Goal: Transaction & Acquisition: Obtain resource

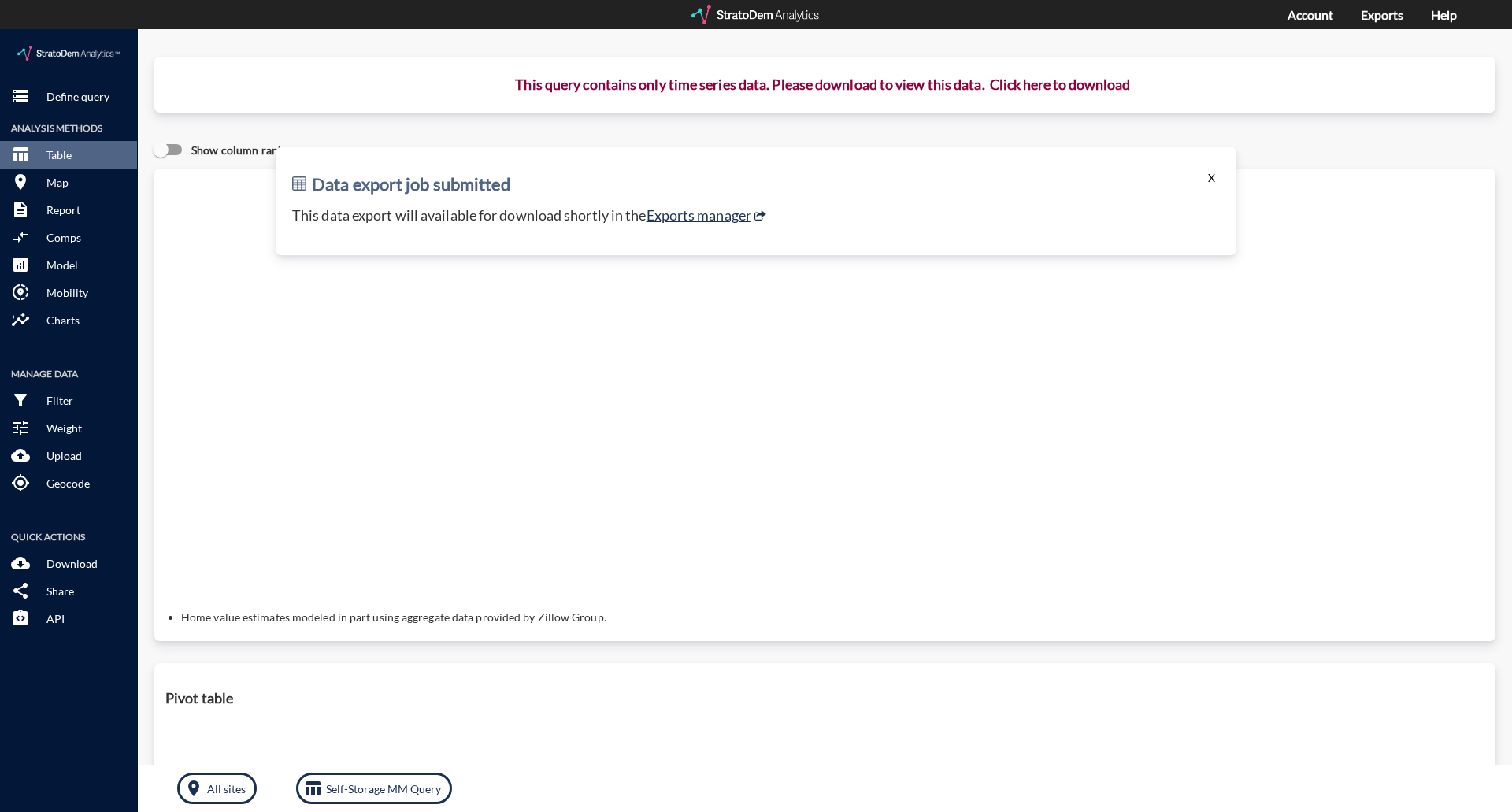
click button "X"
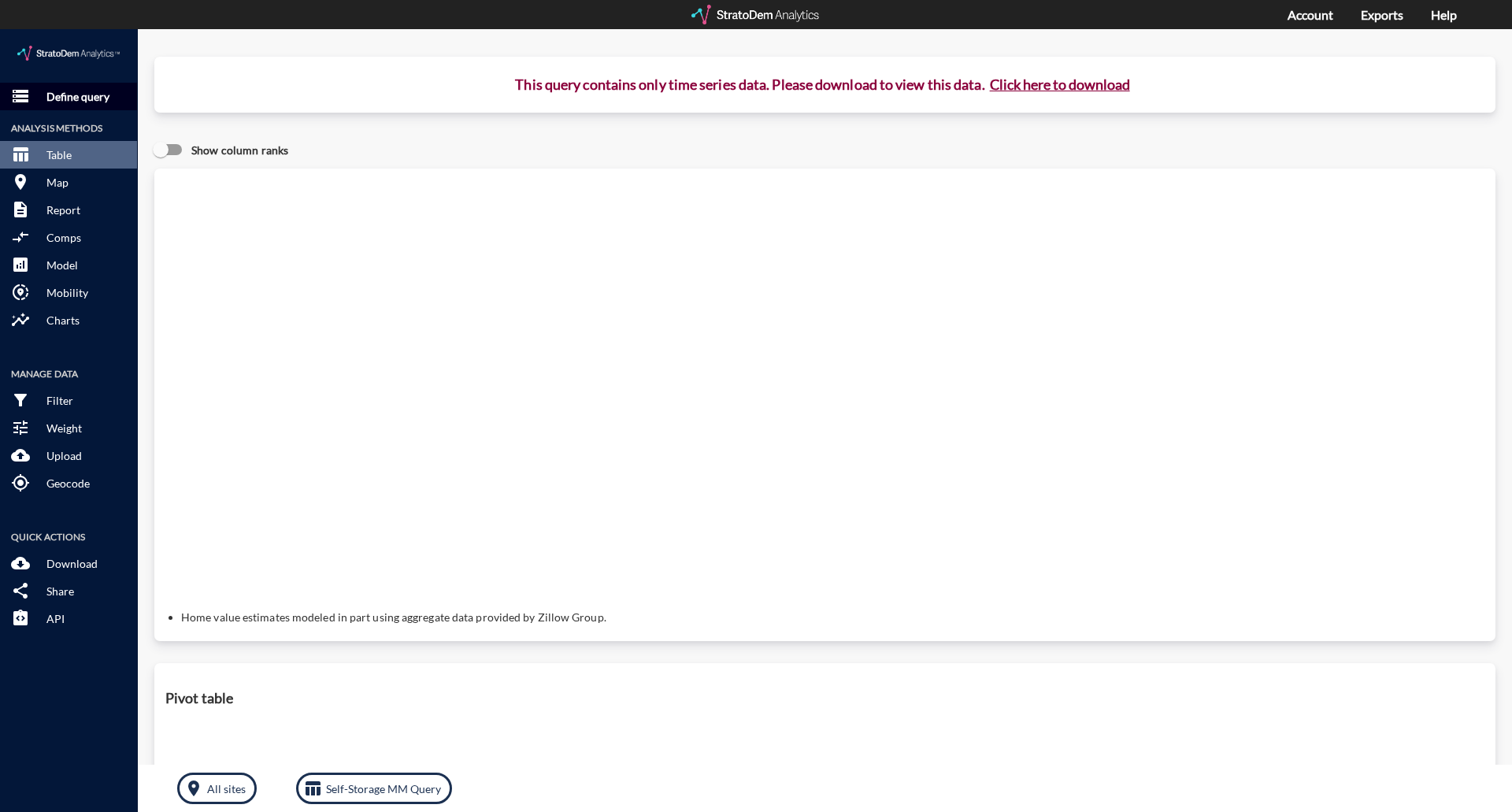
click p "Define query"
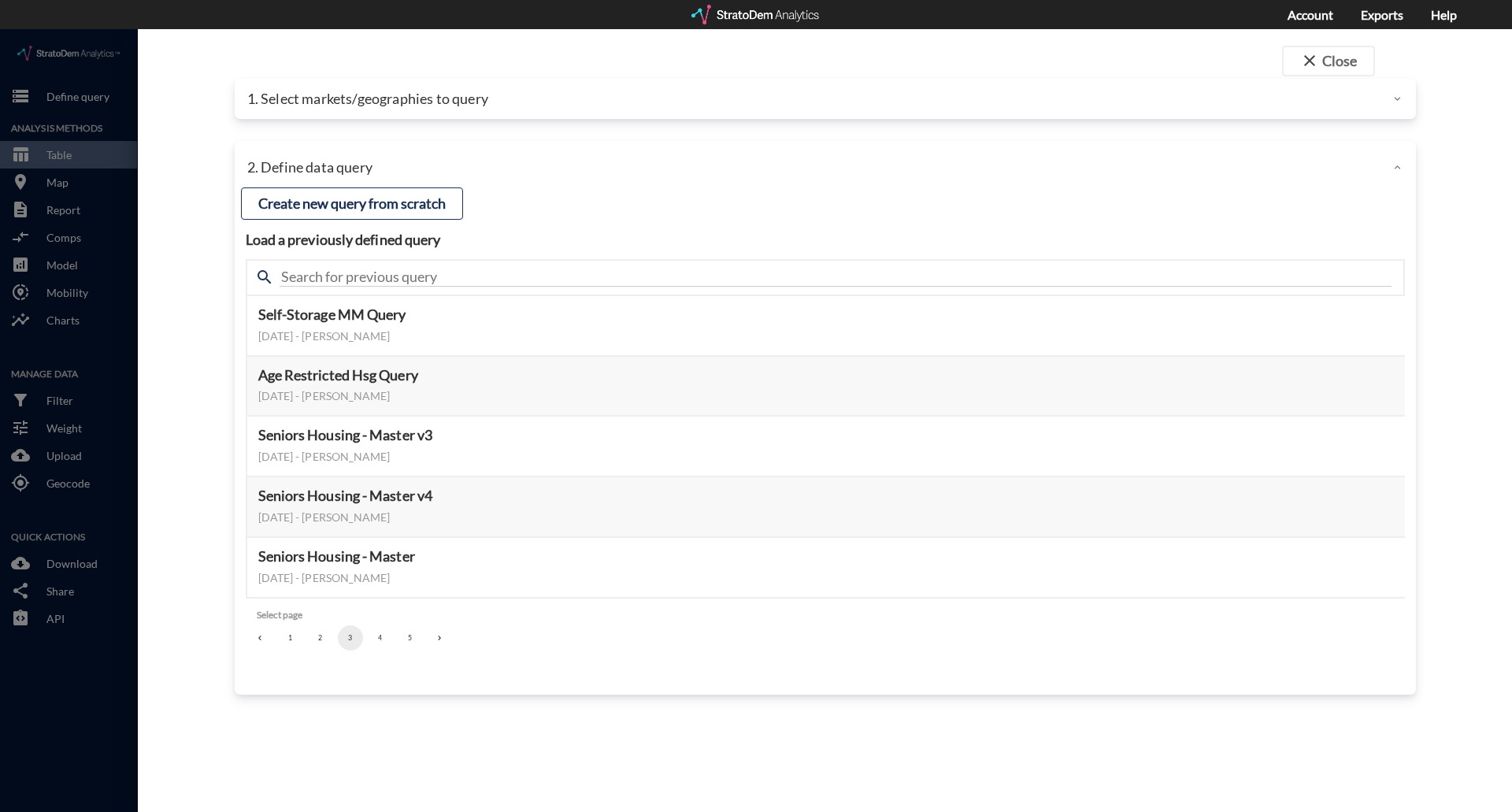
click div "close Close 1. Select markets/geographies to query Select which rows will appea…"
click p "1. Select markets/geographies to query"
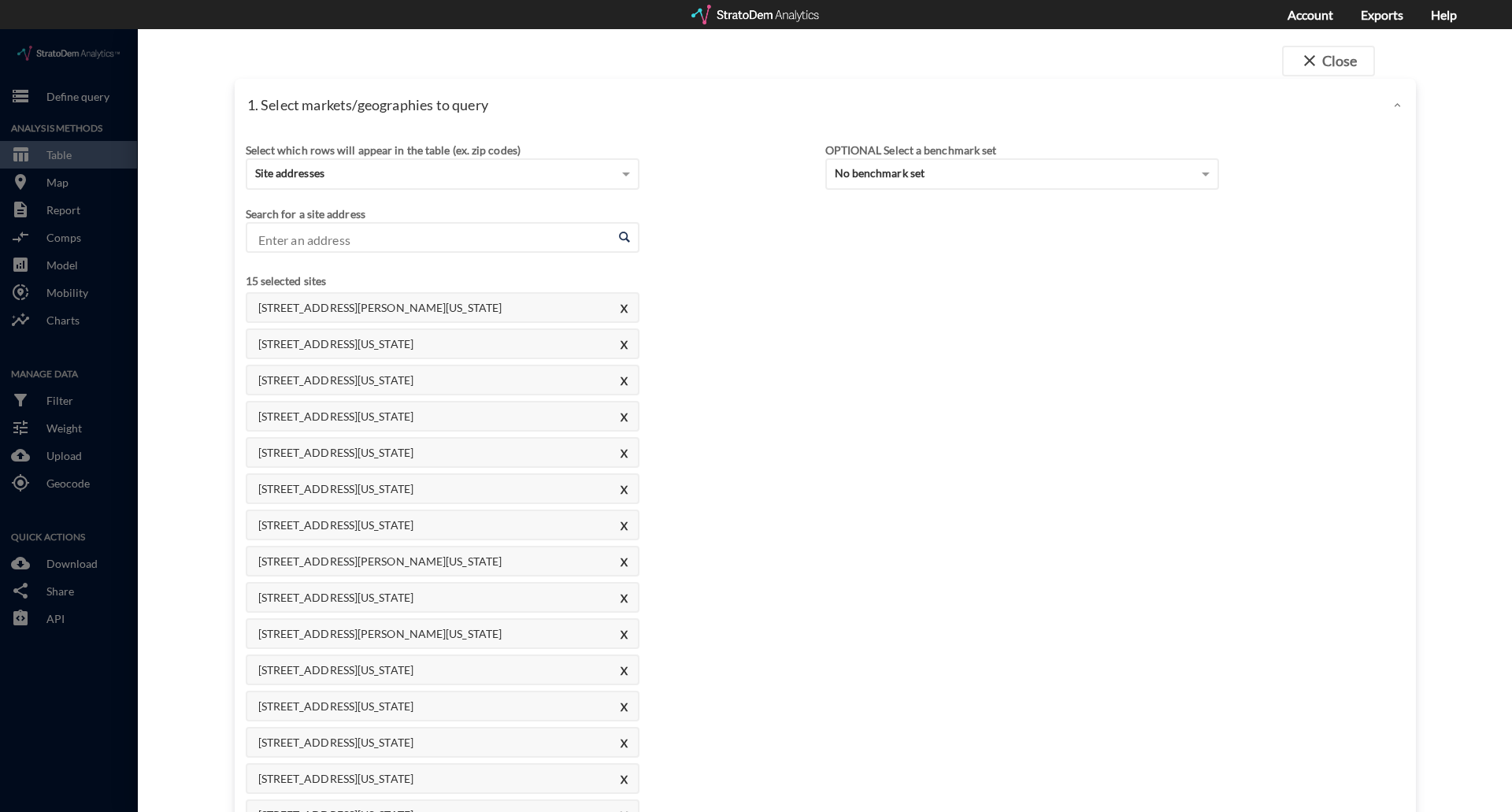
click input "Enter an address"
paste input "[STREET_ADDRESS]"
click li "[STREET_ADDRESS][US_STATE]"
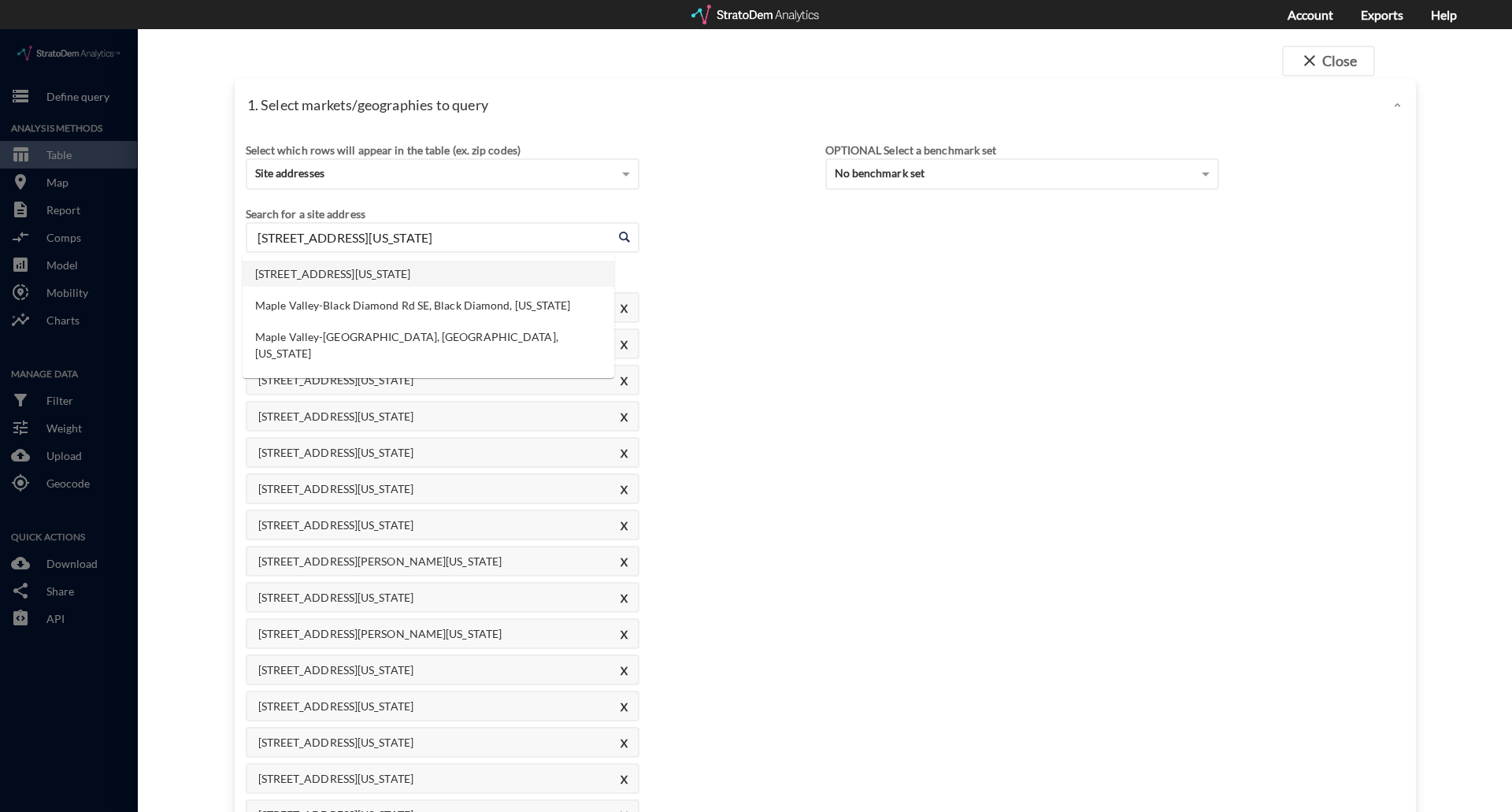
click input "[STREET_ADDRESS][US_STATE]"
paste input "[STREET_ADDRESS]"
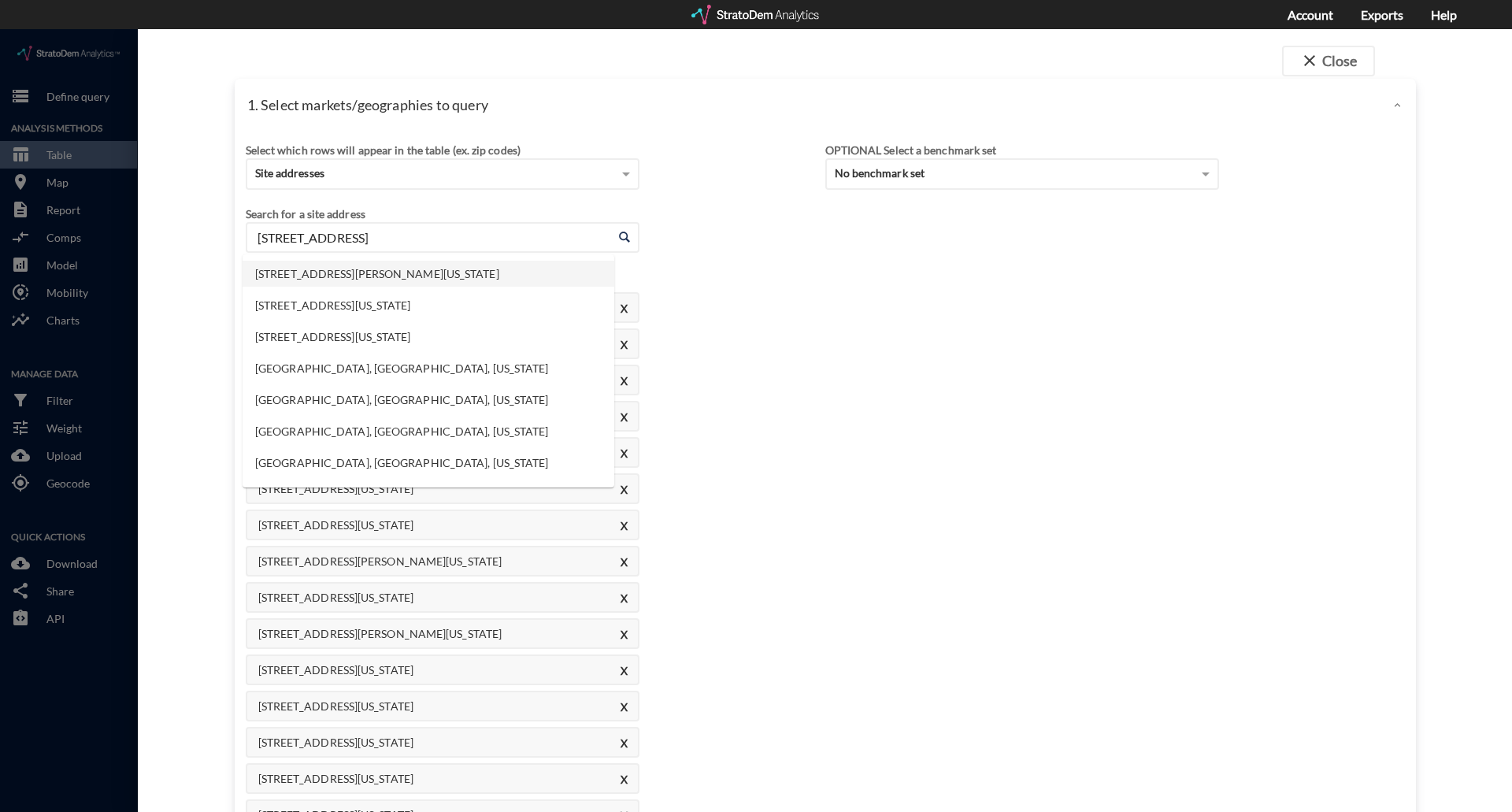
click li "[STREET_ADDRESS][PERSON_NAME][US_STATE]"
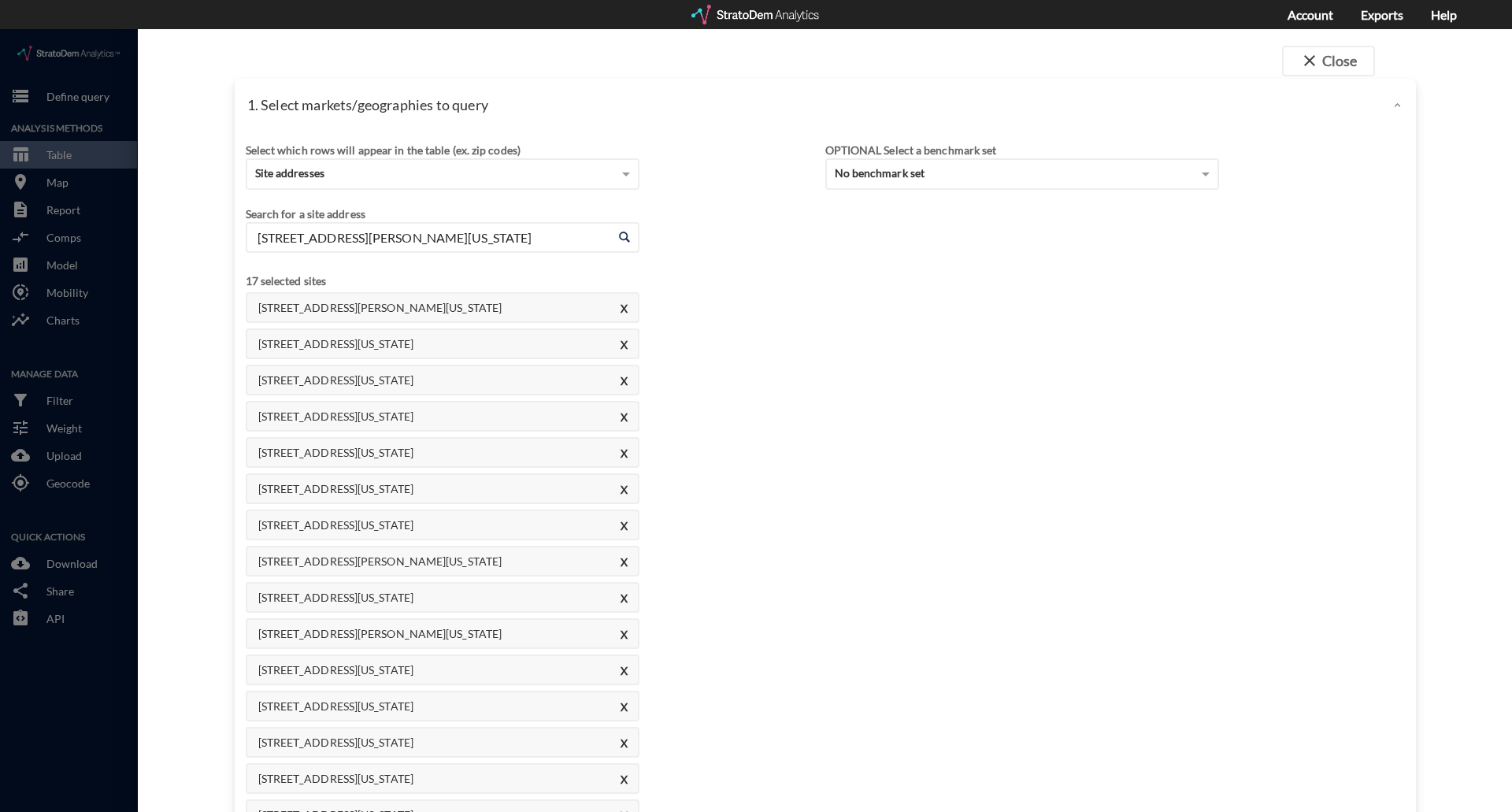
click input "[STREET_ADDRESS][PERSON_NAME][US_STATE]"
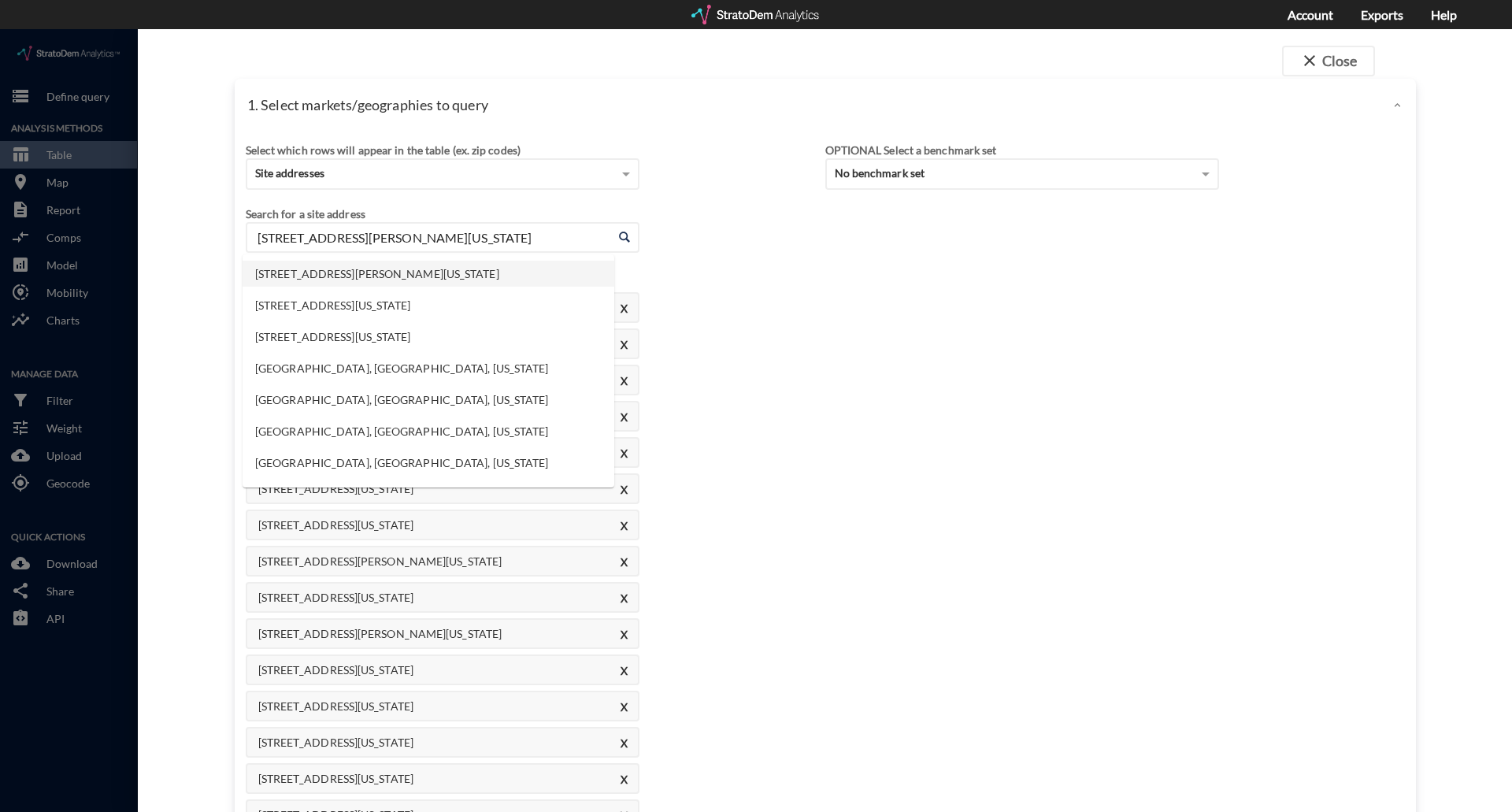
paste input "[STREET_ADDRESS]"
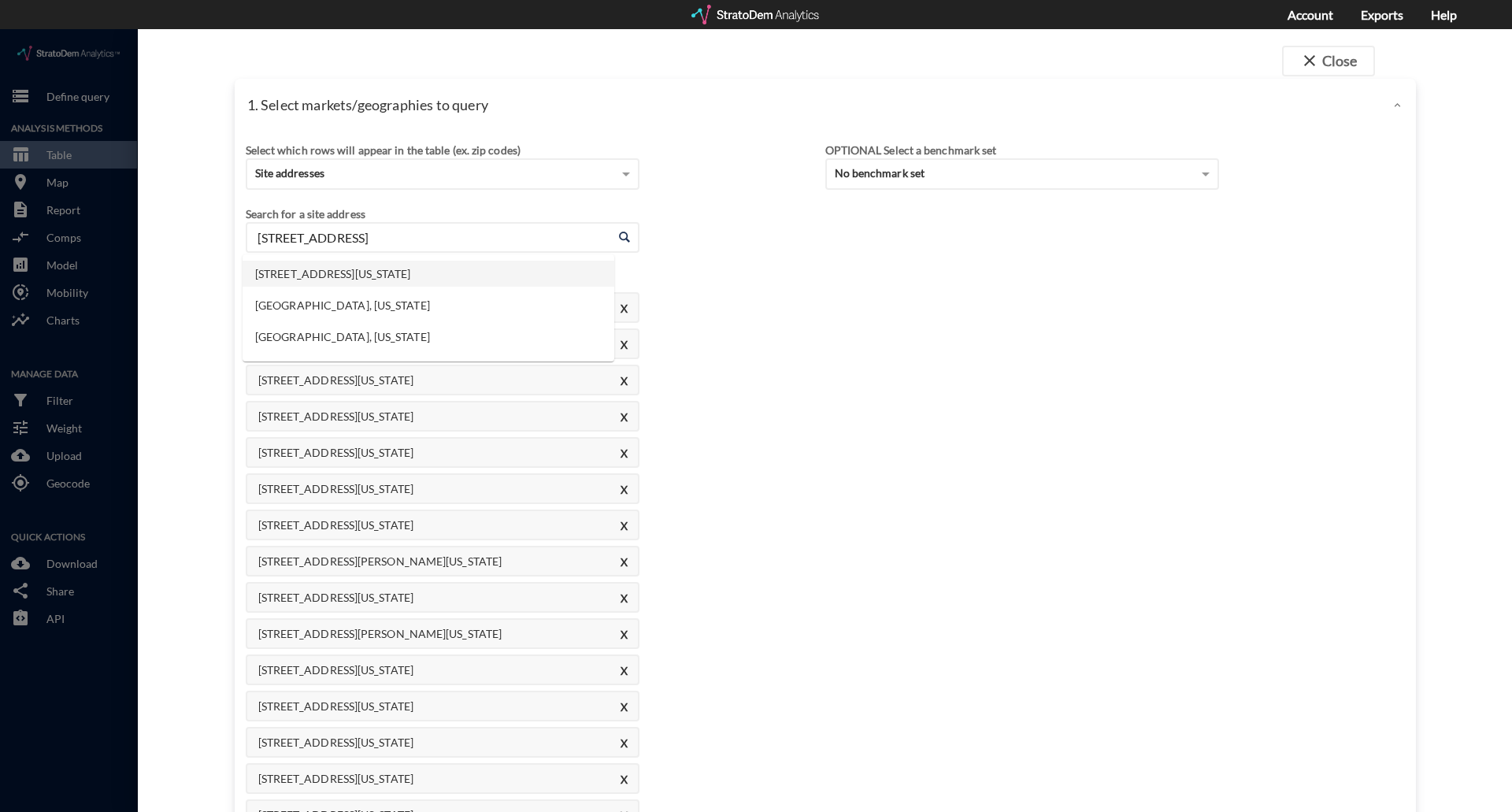
click li "[STREET_ADDRESS][US_STATE]"
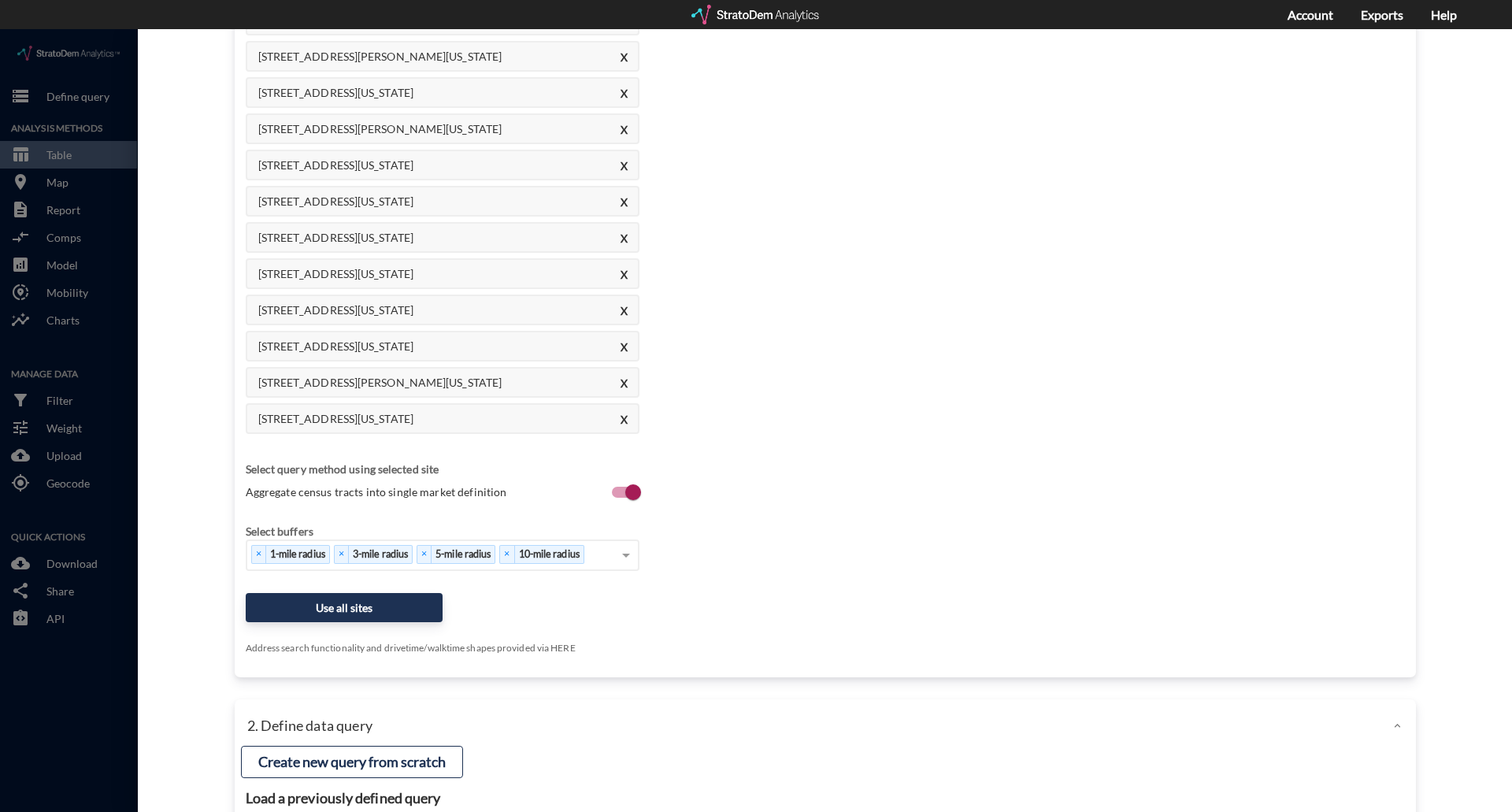
scroll to position [551, 0]
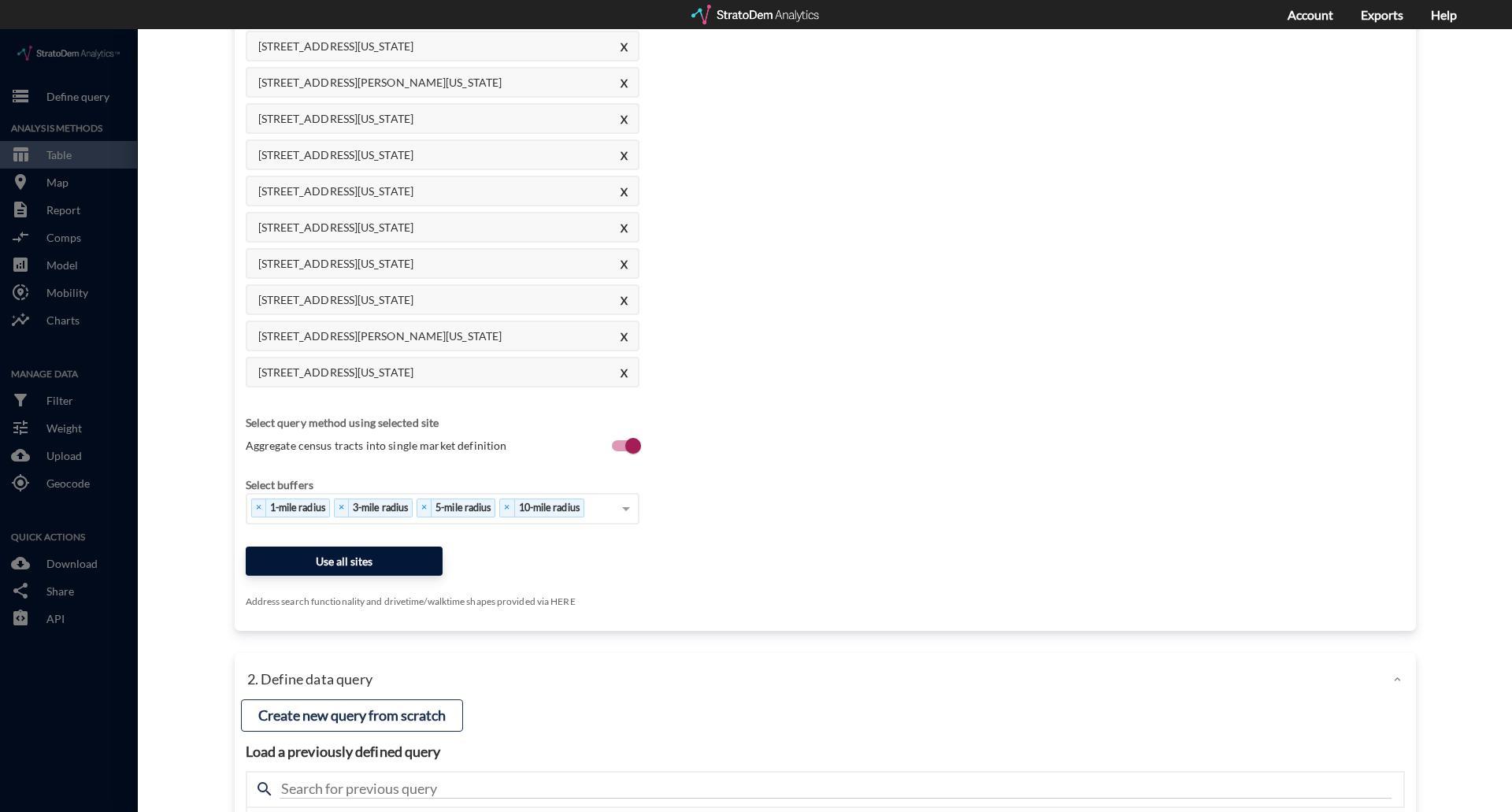
type input "[STREET_ADDRESS][US_STATE]"
click button "Use all sites"
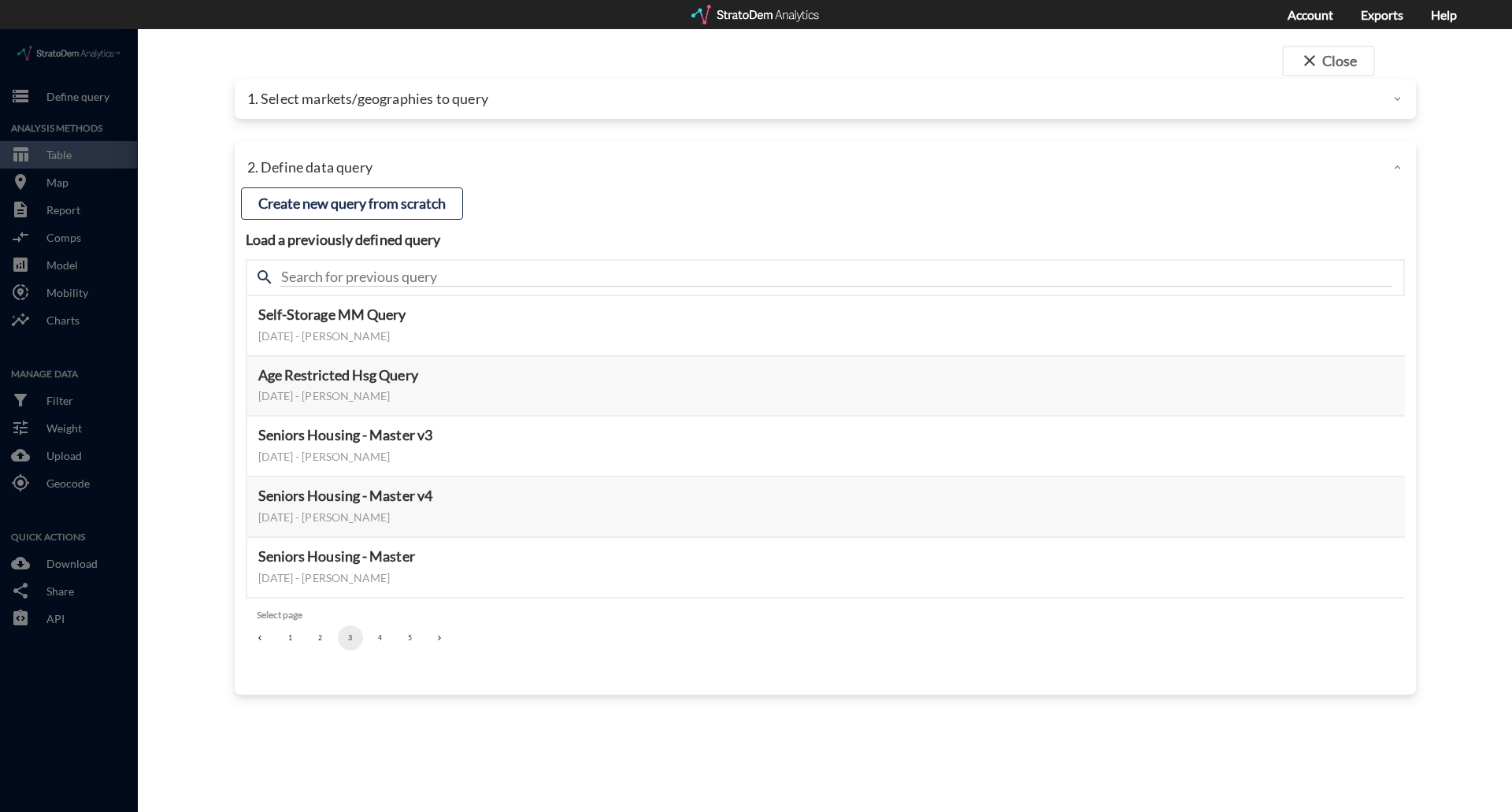
scroll to position [0, 0]
click button "Select this query"
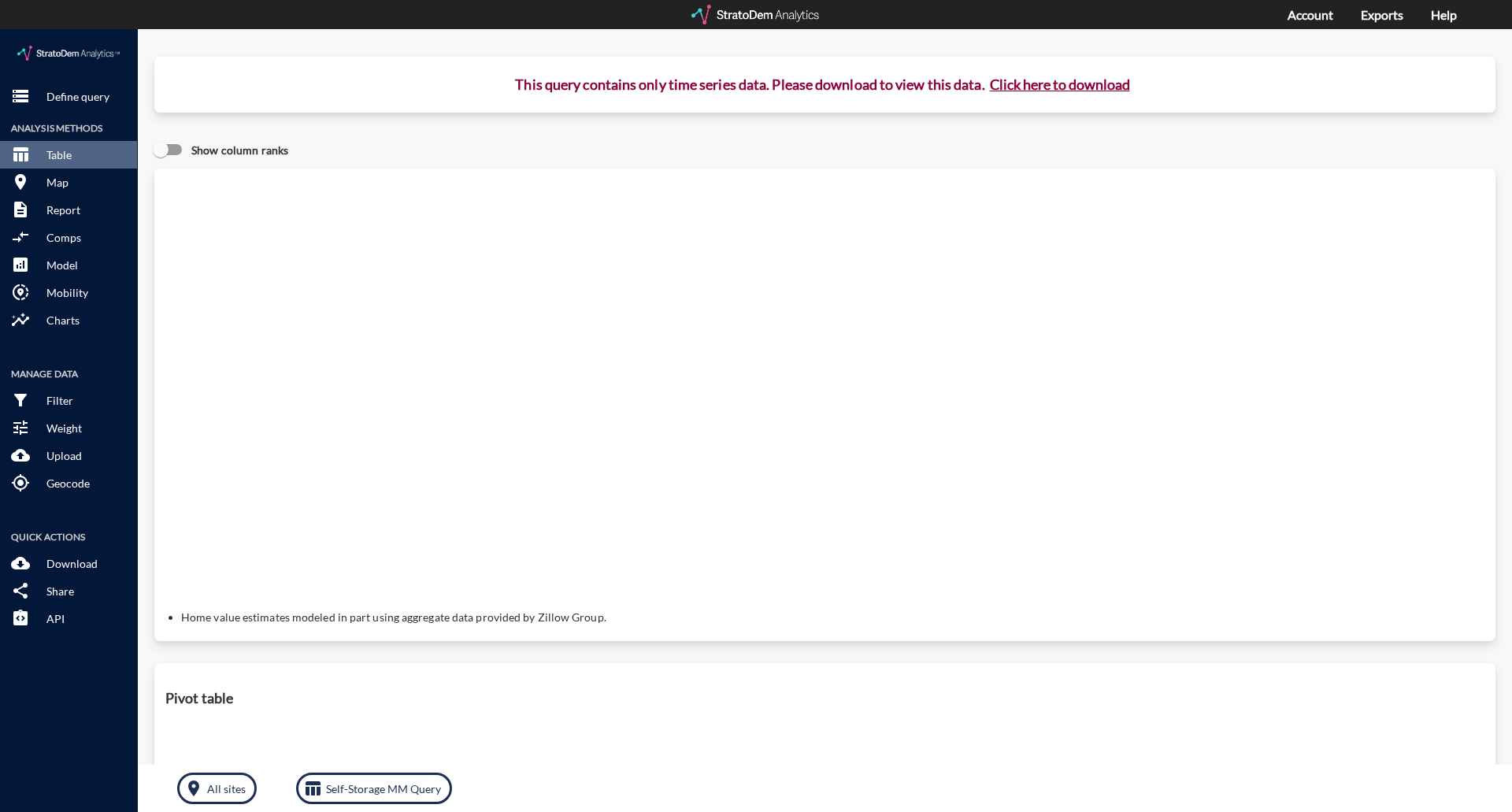
click button "Click here to download"
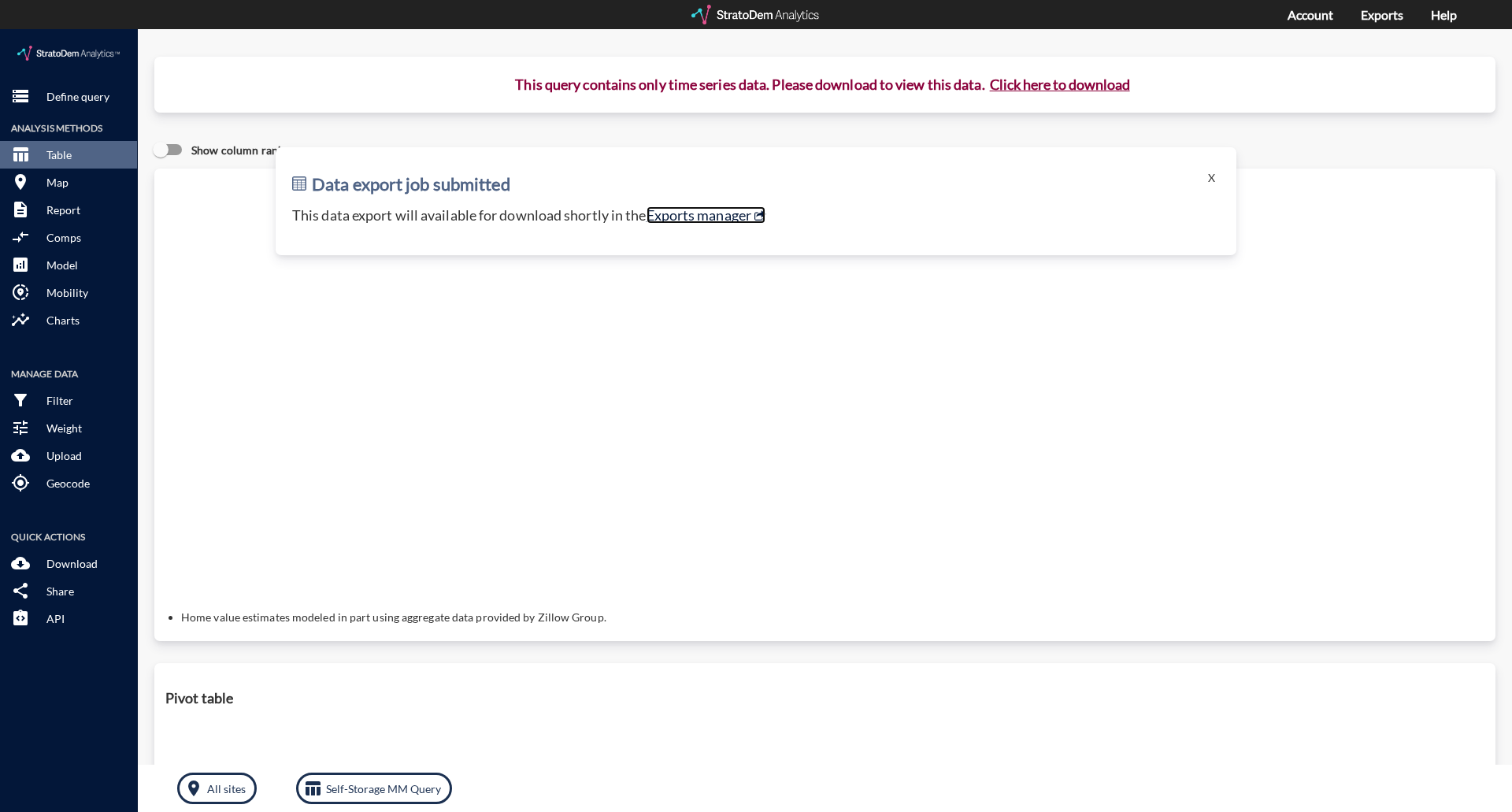
click link "Exports manager"
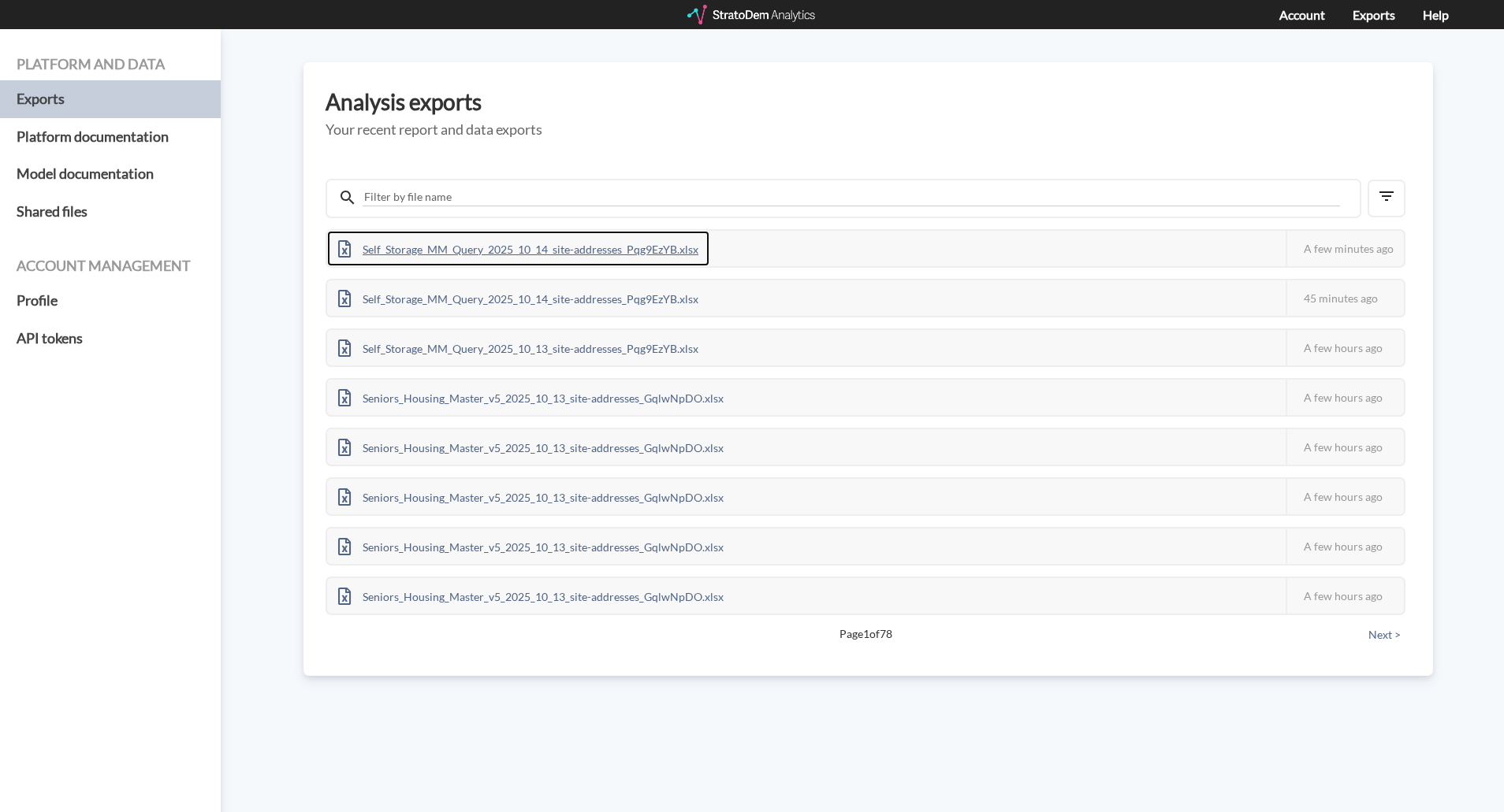
click at [582, 246] on div "Self_Storage_MM_Query_2025_10_14_site-addresses_Pqg9EzYB.xlsx" at bounding box center [517, 249] width 383 height 35
